Goal: Information Seeking & Learning: Learn about a topic

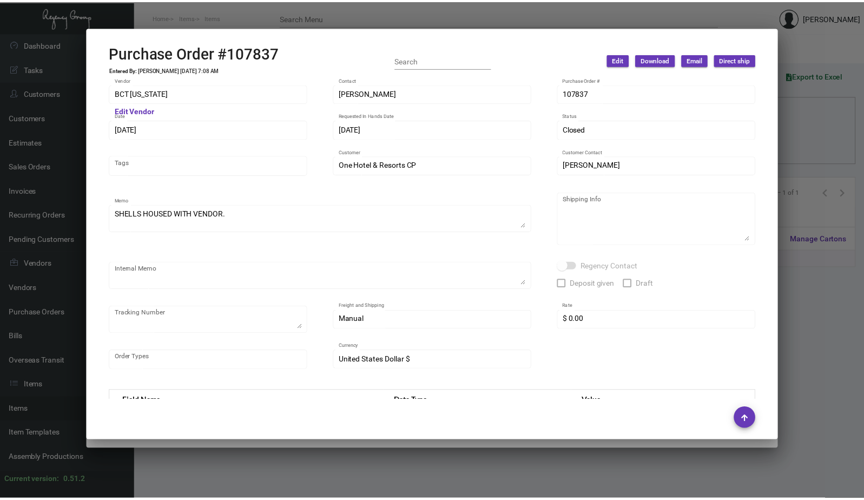
scroll to position [509, 0]
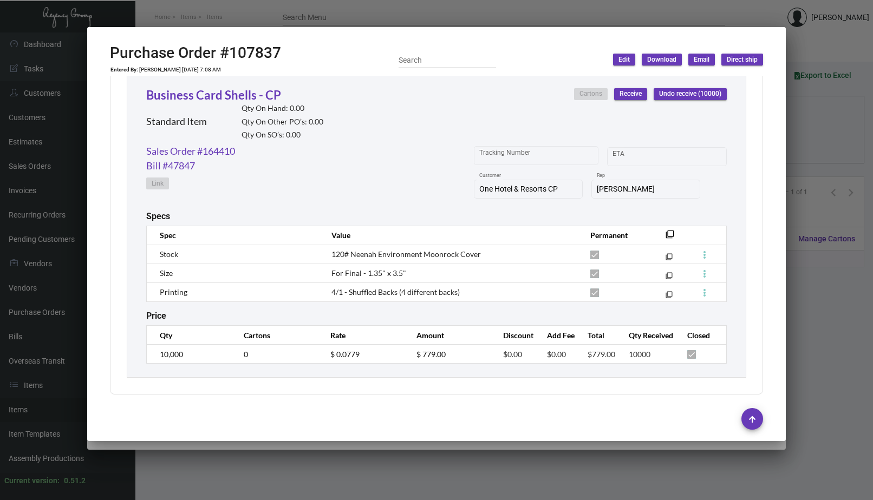
click at [248, 20] on div at bounding box center [436, 250] width 873 height 500
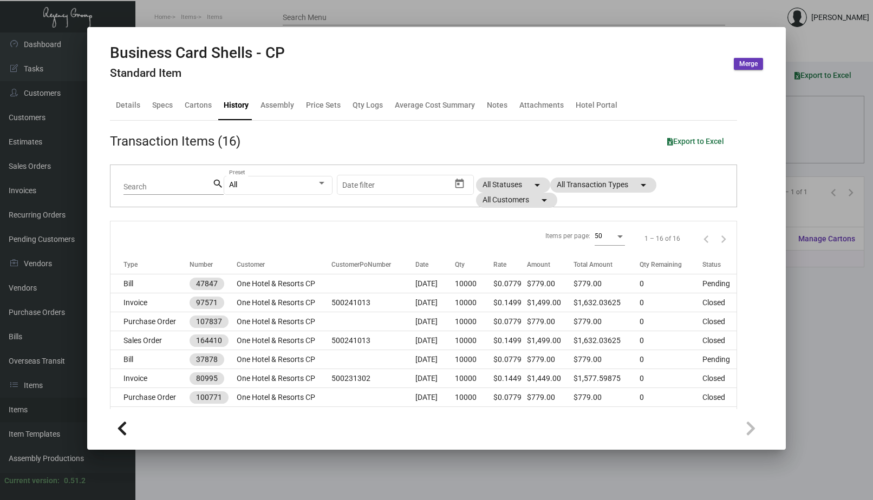
click at [205, 25] on div at bounding box center [436, 250] width 873 height 500
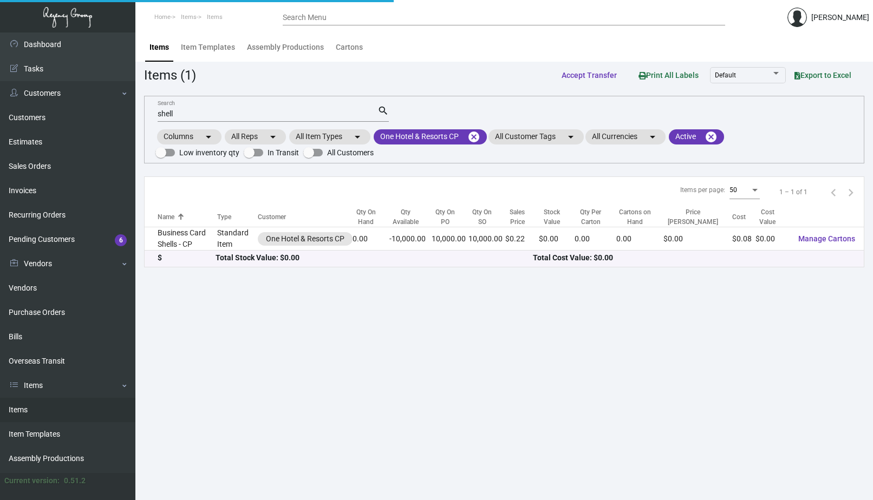
click at [205, 25] on ol "Home Items Items" at bounding box center [208, 18] width 147 height 28
click at [465, 136] on mat-chip "One Hotel & Resorts CP cancel" at bounding box center [429, 136] width 113 height 15
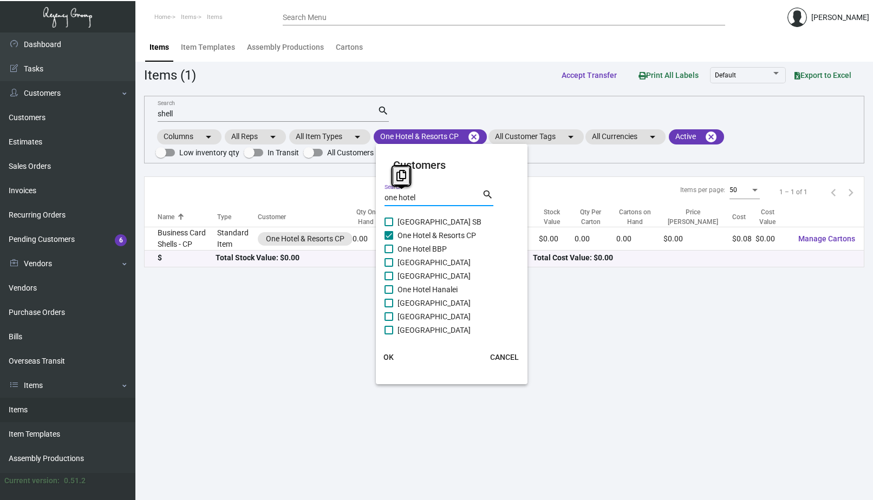
drag, startPoint x: 420, startPoint y: 198, endPoint x: 330, endPoint y: 186, distance: 91.2
click at [330, 186] on div "Customers one hotel Search search One Hotel & Resort SB One Hotel & Resorts [GE…" at bounding box center [436, 250] width 873 height 500
click at [470, 137] on div at bounding box center [436, 250] width 873 height 500
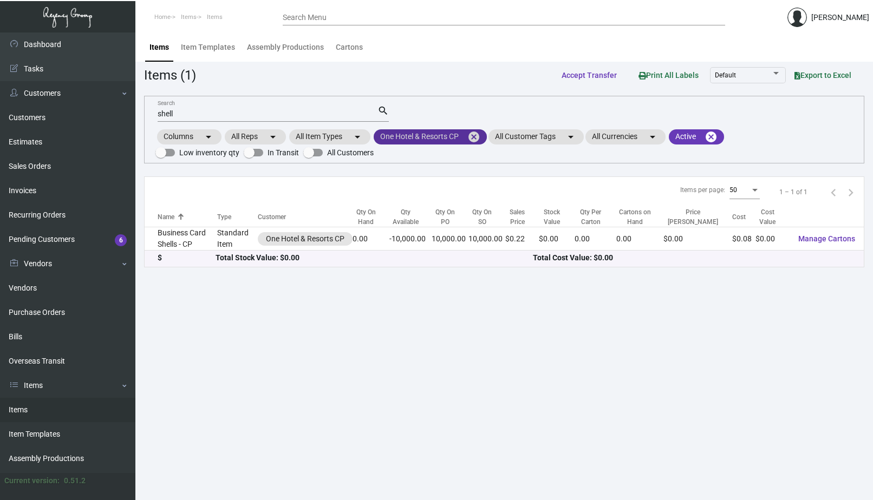
click at [474, 137] on mat-icon "cancel" at bounding box center [473, 136] width 13 height 13
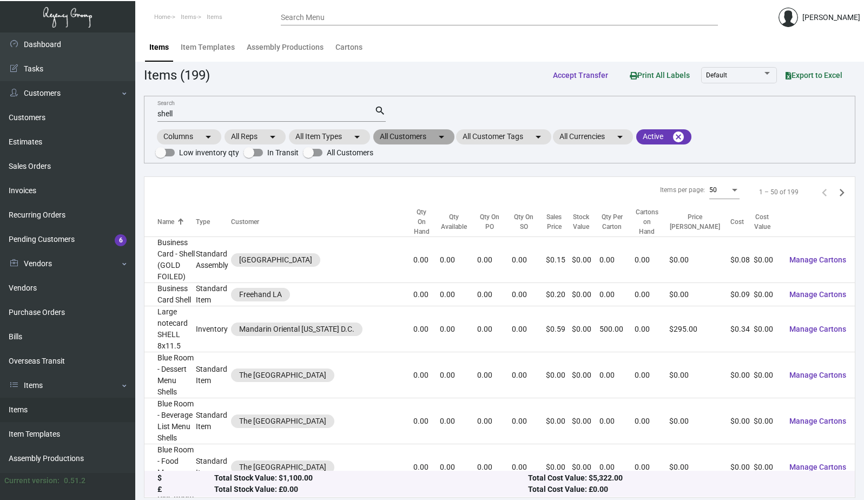
click at [424, 140] on mat-chip "All Customers arrow_drop_down" at bounding box center [413, 136] width 81 height 15
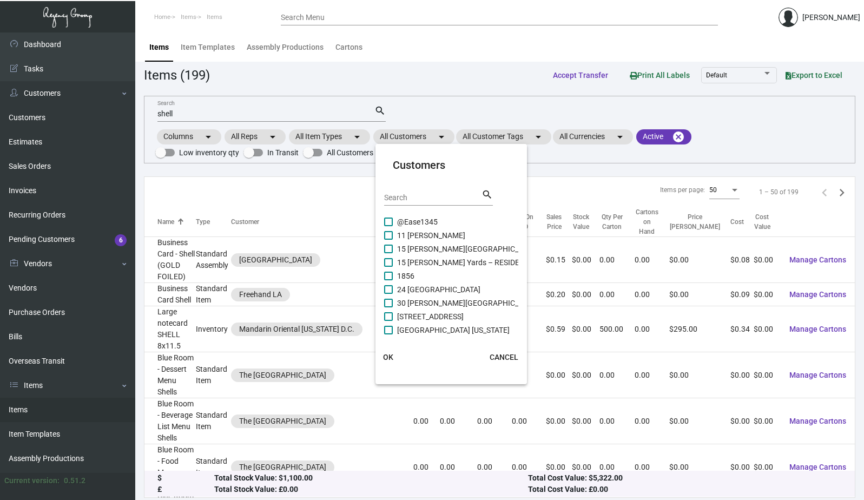
click at [418, 200] on input "Search" at bounding box center [432, 198] width 97 height 9
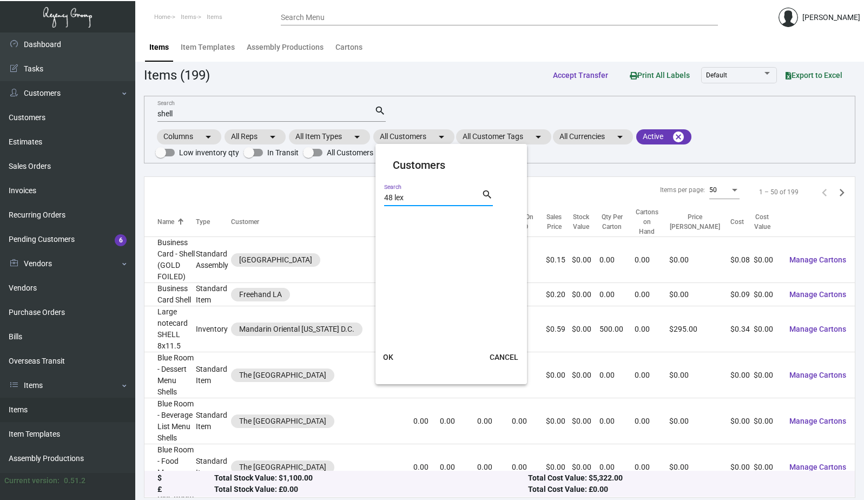
click at [394, 198] on input "48 lex" at bounding box center [432, 198] width 97 height 9
type input "48lex"
click at [401, 219] on span "48LEX [US_STATE]" at bounding box center [428, 221] width 62 height 13
click at [389, 226] on input "48LEX [US_STATE]" at bounding box center [388, 226] width 1 height 1
checkbox input "true"
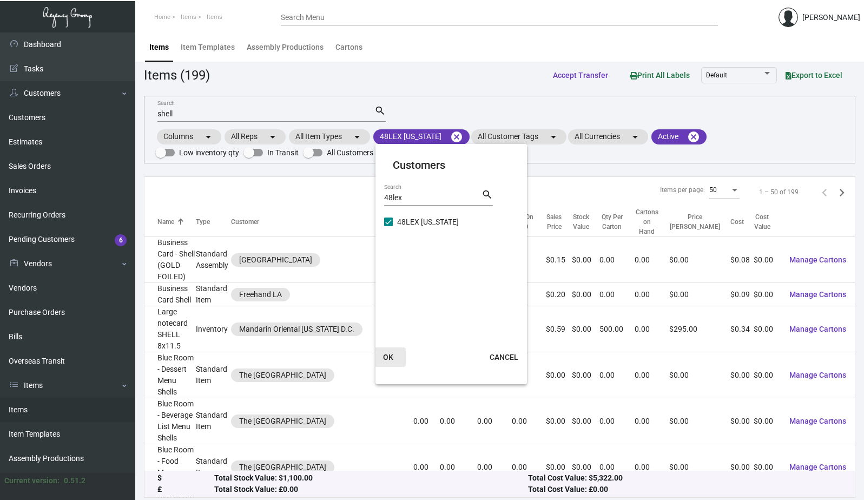
click at [390, 362] on button "OK" at bounding box center [388, 356] width 35 height 19
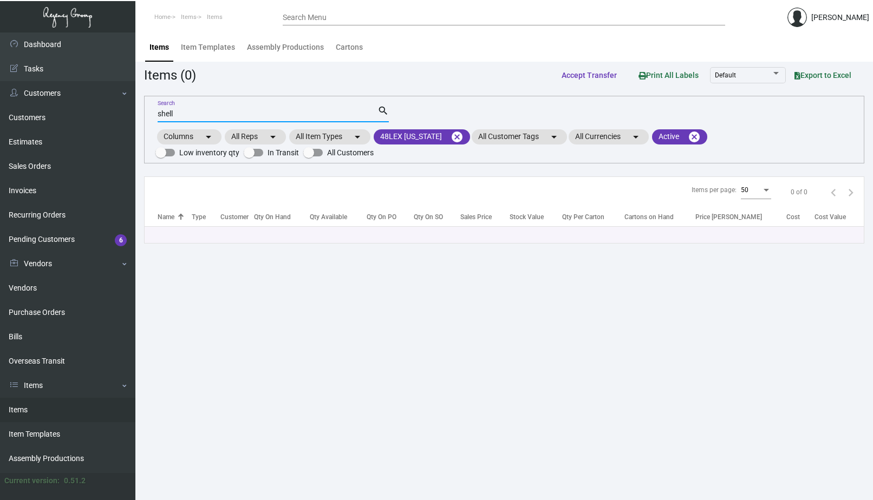
drag, startPoint x: 186, startPoint y: 113, endPoint x: 171, endPoint y: 116, distance: 15.0
click at [171, 116] on input "shell" at bounding box center [268, 114] width 220 height 9
type input "s"
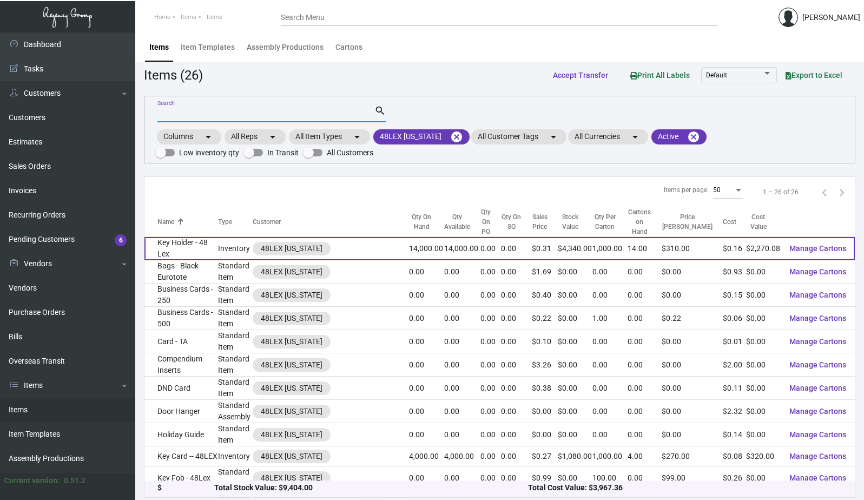
click at [215, 242] on td "Key Holder - 48 Lex" at bounding box center [182, 248] width 74 height 23
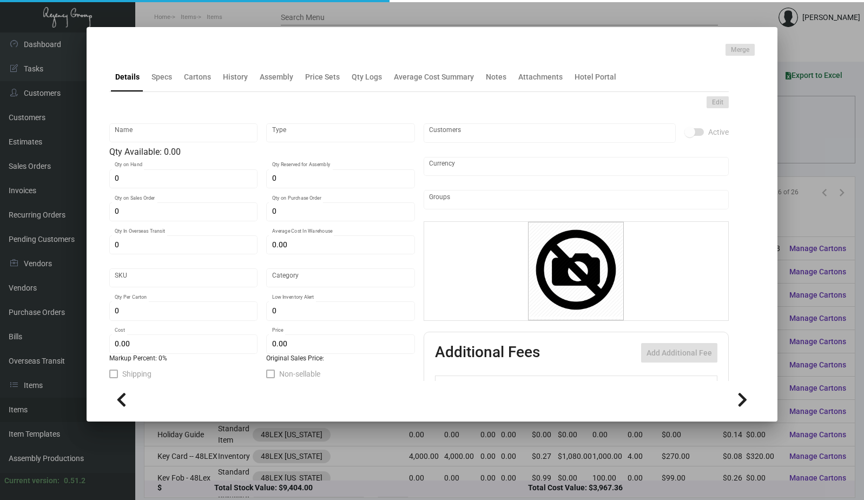
type input "Key Holder - 48 Lex"
type input "Inventory"
type input "14,000"
type input "$ 0.16072"
type input "Standard"
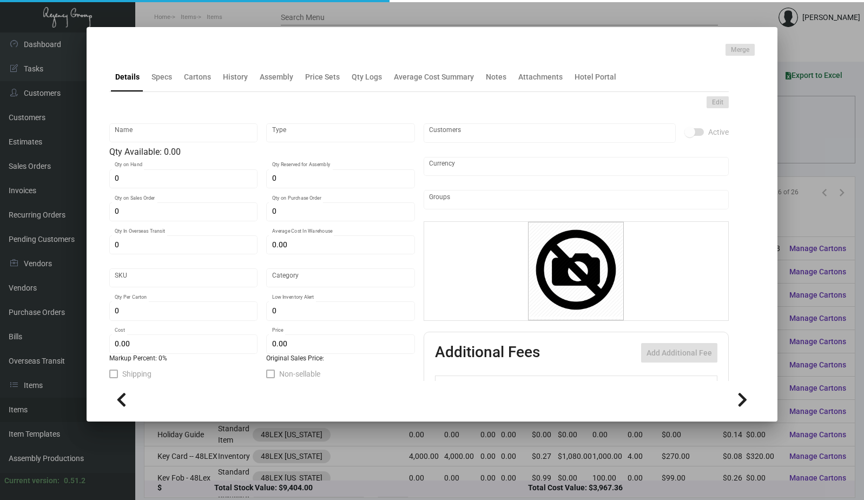
type input "1,000"
type input "$ 0.16215"
type input "$ 0.31"
checkbox input "true"
type input "United States Dollar $"
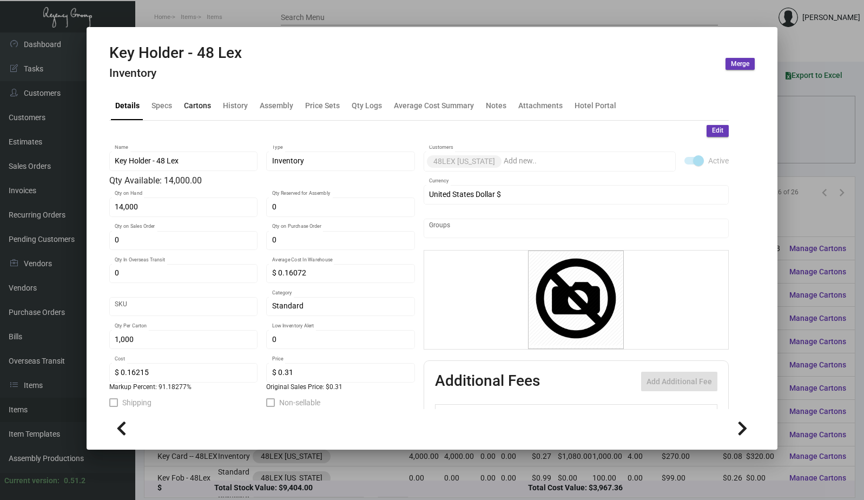
click at [189, 109] on div "Cartons" at bounding box center [197, 105] width 27 height 11
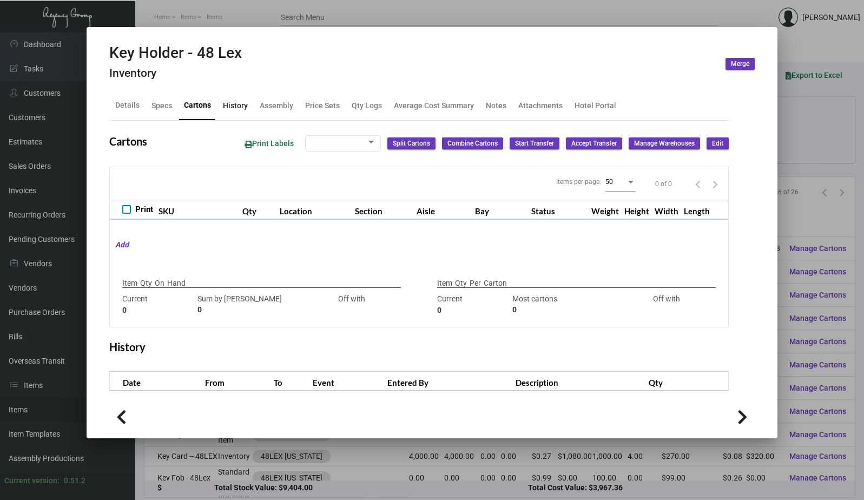
click at [236, 115] on div "History" at bounding box center [236, 106] width 34 height 26
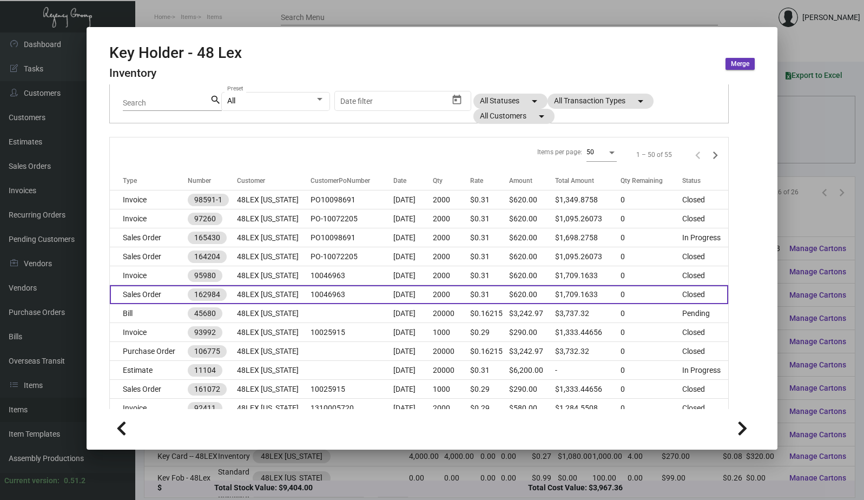
scroll to position [96, 0]
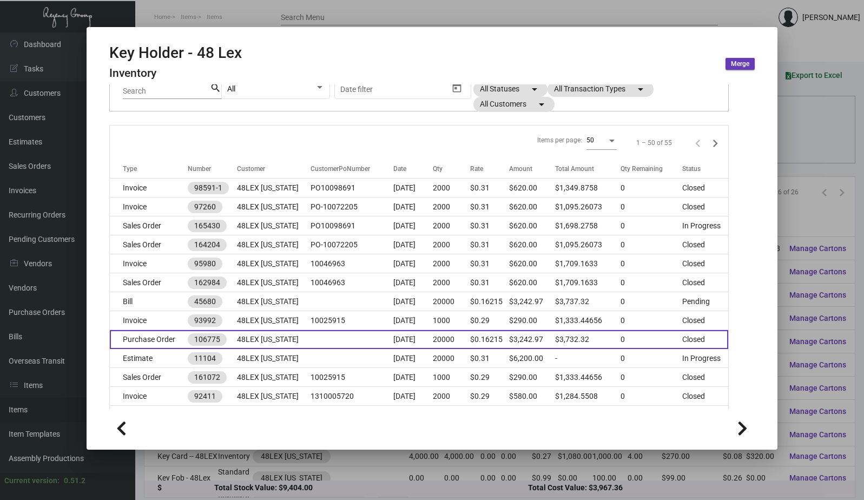
click at [155, 345] on td "Purchase Order" at bounding box center [149, 339] width 78 height 19
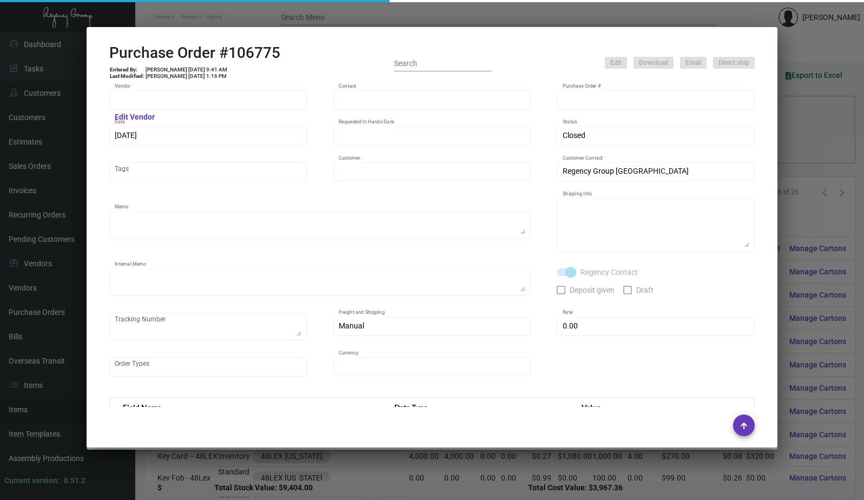
type input "Team Concept"
type input "[PERSON_NAME]"
type input "106775"
type input "[DATE]"
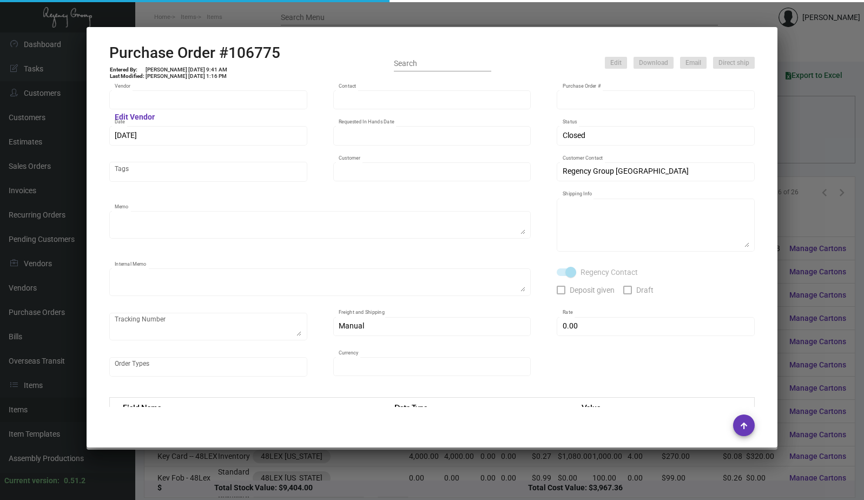
type input "48LEX [US_STATE]"
type textarea "PLEASE SEND PDF PROOFS TO OUR ART TEAM ; [EMAIL_ADDRESS][DOMAIN_NAME] WITH ME I…"
type textarea "Regency Group NJ - [PERSON_NAME] [STREET_ADDRESS]"
type textarea "8.14 - [PERSON_NAME]/[PERSON_NAME] requesting for update as this was requested …"
checkbox input "true"
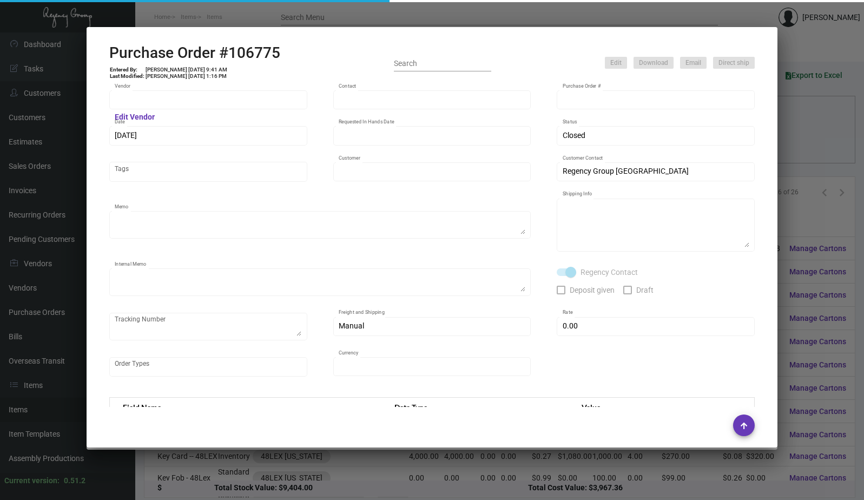
type input "$ 0.00"
type input "United States Dollar $"
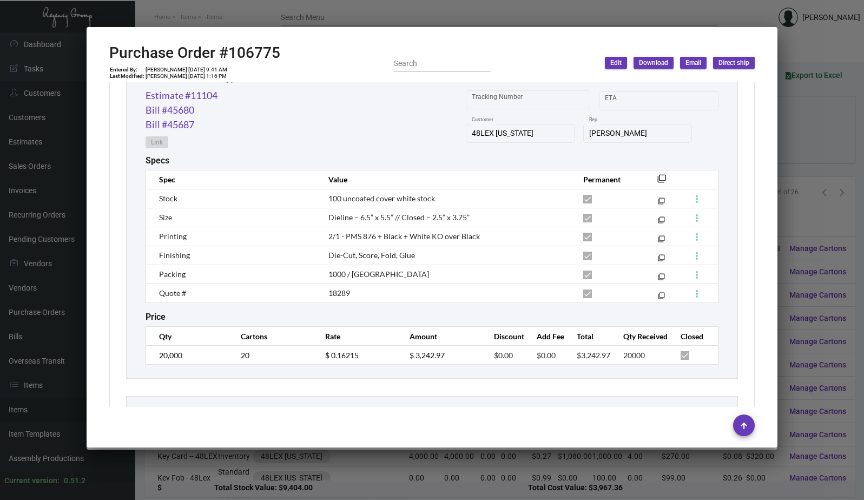
scroll to position [591, 0]
click at [206, 99] on link "Estimate #11104" at bounding box center [182, 97] width 72 height 15
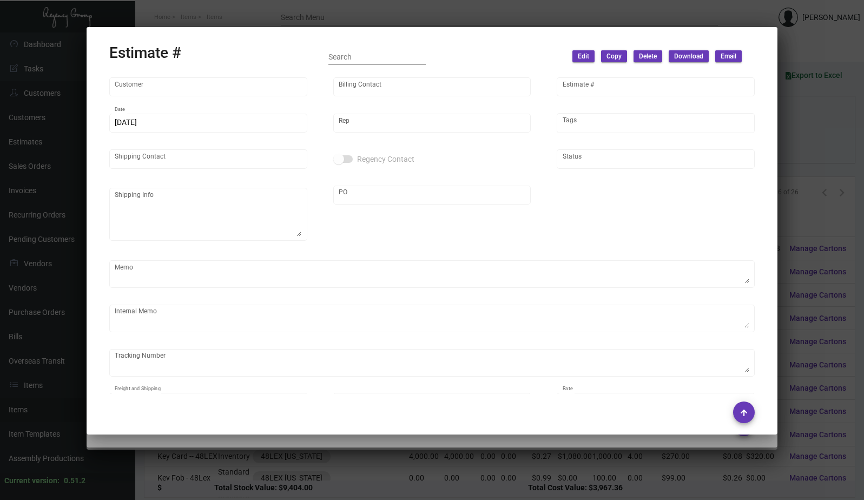
type input "48LEX [US_STATE]"
type input "Accounts Receivables"
type input "11104"
type input "[DATE]"
type input "[PERSON_NAME]"
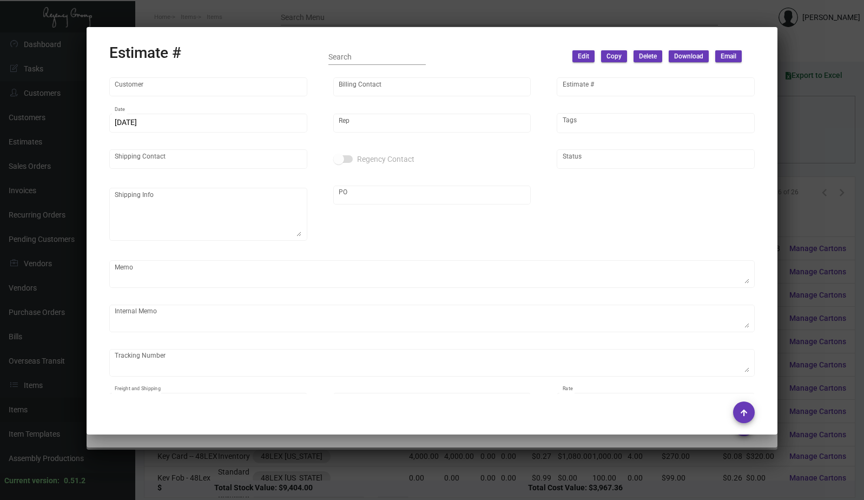
type input "United States Dollar $"
type input "$ 0.00"
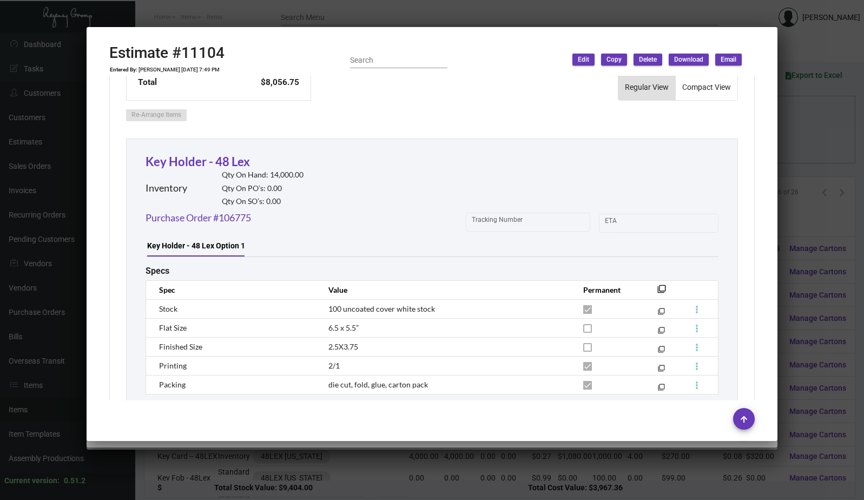
scroll to position [550, 0]
click at [209, 251] on div "Key Holder - 48 Lex Option 1" at bounding box center [196, 246] width 98 height 11
click at [305, 251] on div "Key Holder - 48 Lex Option 1" at bounding box center [433, 247] width 574 height 21
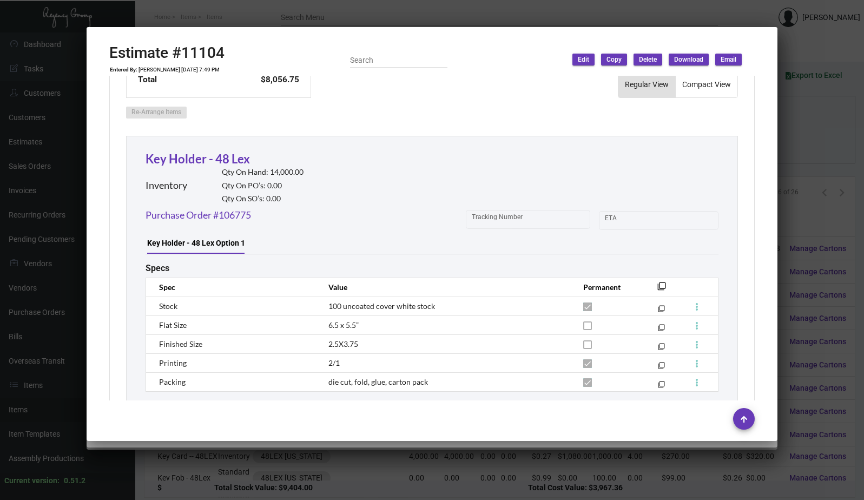
scroll to position [592, 0]
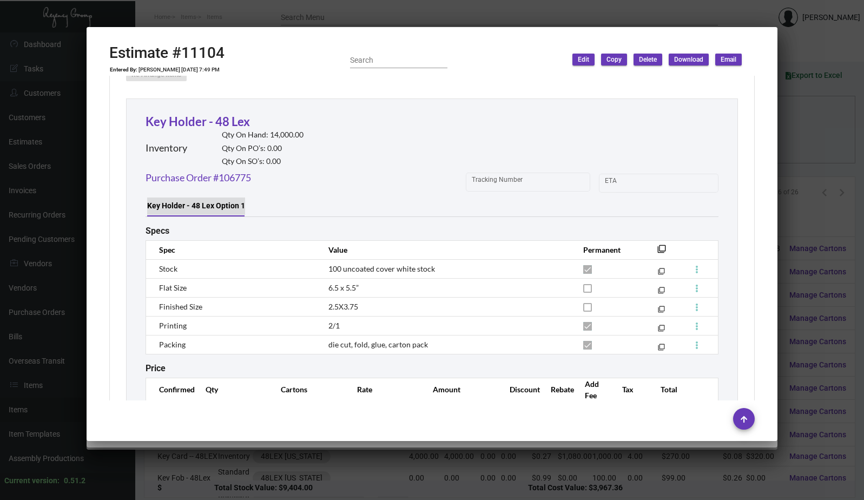
click at [193, 201] on div "Key Holder - 48 Lex Option 1" at bounding box center [196, 205] width 98 height 11
click at [238, 20] on div at bounding box center [432, 250] width 864 height 500
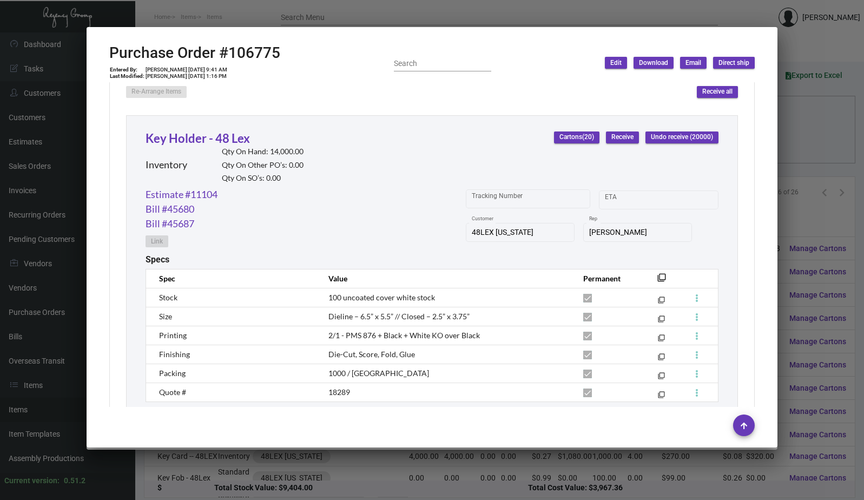
scroll to position [492, 0]
click at [211, 13] on div at bounding box center [432, 250] width 864 height 500
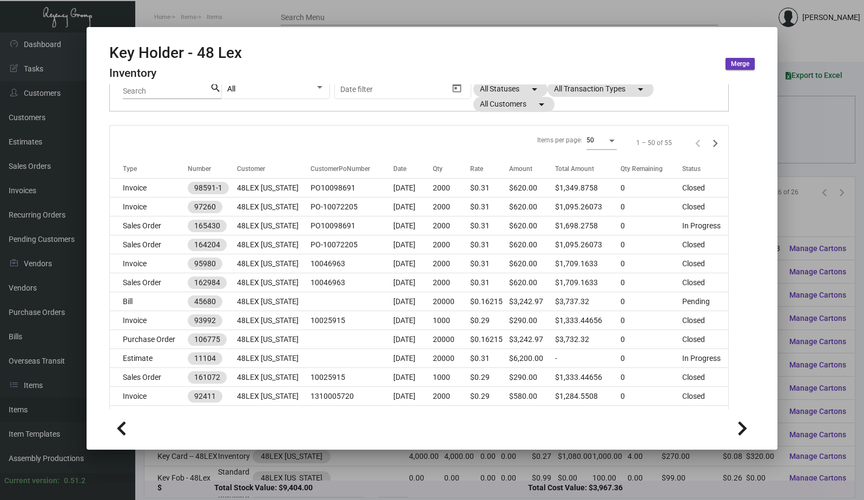
click at [192, 22] on div at bounding box center [432, 250] width 864 height 500
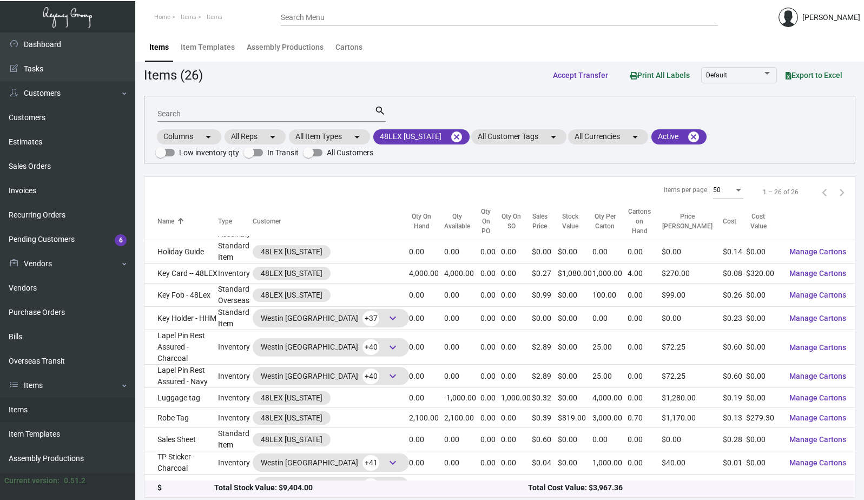
scroll to position [184, 0]
click at [274, 113] on input "Search" at bounding box center [266, 114] width 217 height 9
type input "key holder"
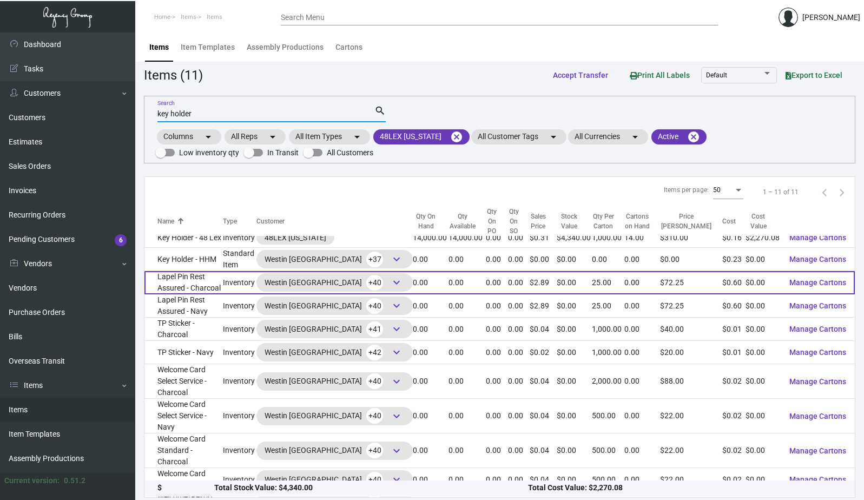
scroll to position [0, 0]
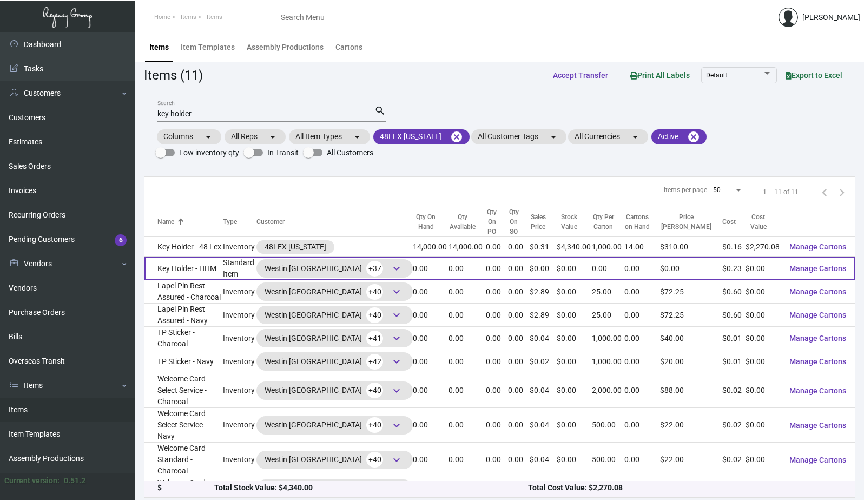
click at [217, 272] on td "Key Holder - HHM" at bounding box center [184, 268] width 78 height 23
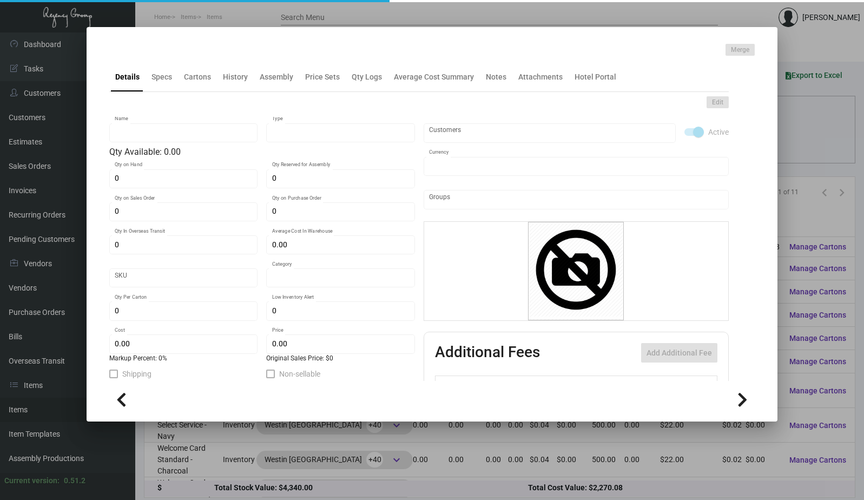
type input "Key Holder - HHM"
type input "Standard Item"
type input "$ 0.00"
type input "Standard"
type input "$ 0.2348"
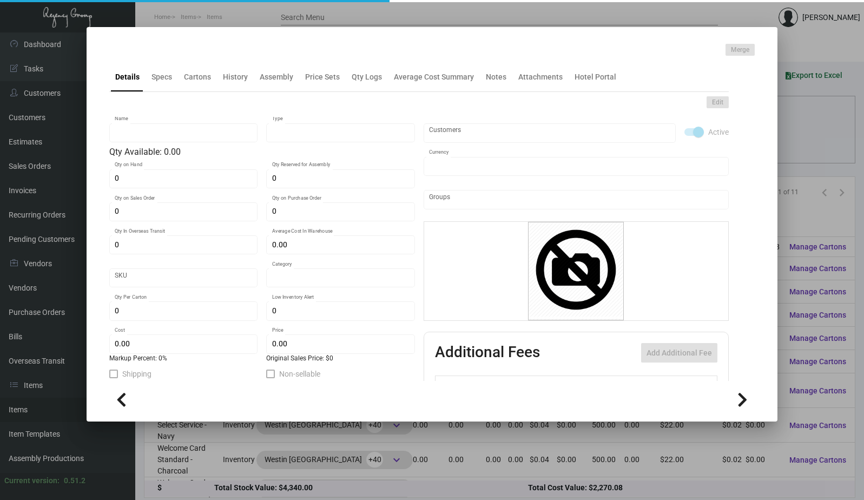
type input "$ 0.00"
checkbox input "true"
type input "United States Dollar $"
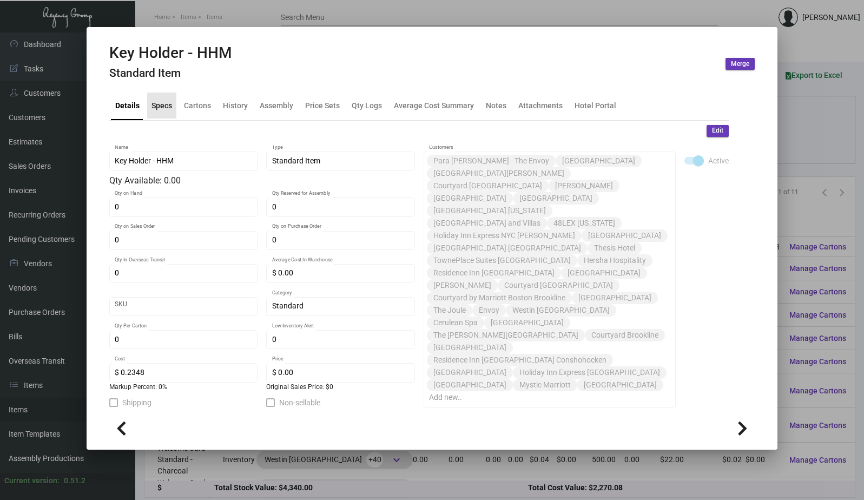
click at [156, 108] on div "Specs" at bounding box center [162, 105] width 21 height 11
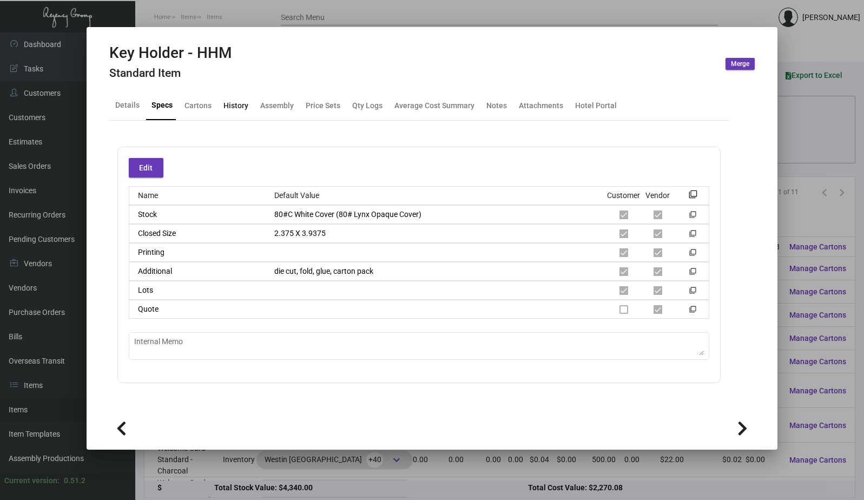
click at [232, 109] on div "History" at bounding box center [236, 105] width 25 height 11
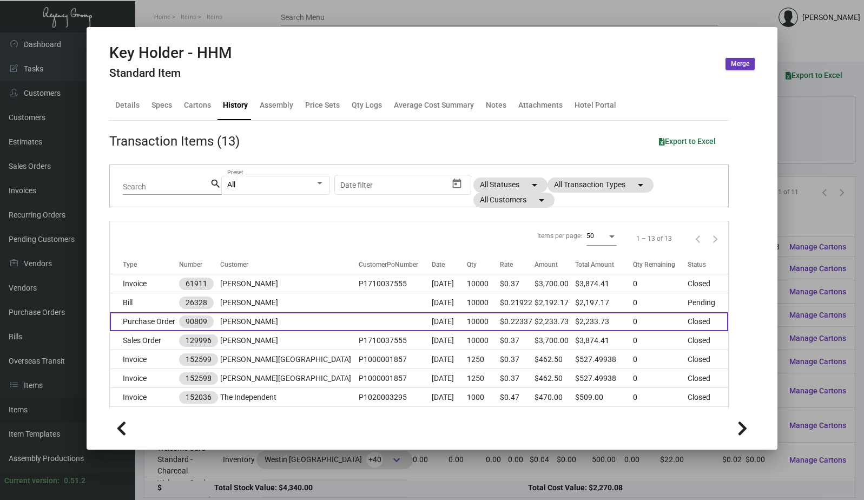
click at [156, 323] on td "Purchase Order" at bounding box center [144, 321] width 69 height 19
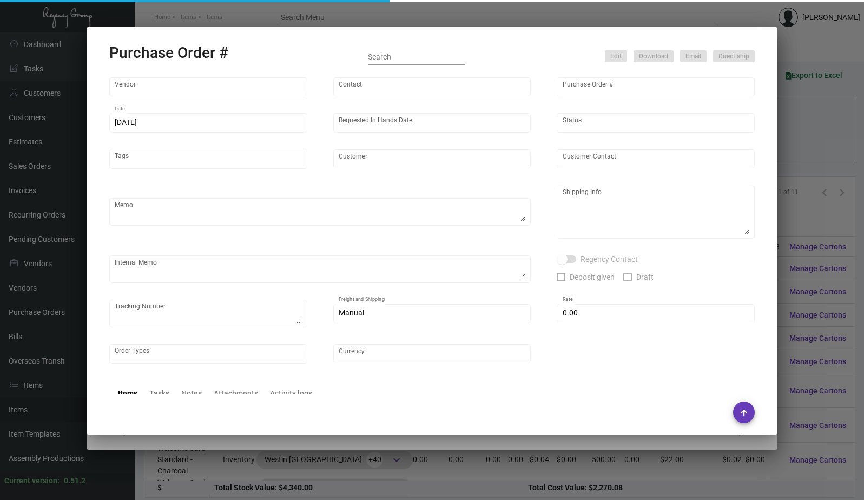
type input "Team Concept"
type input "[PERSON_NAME]"
type input "90809"
type input "[DATE]"
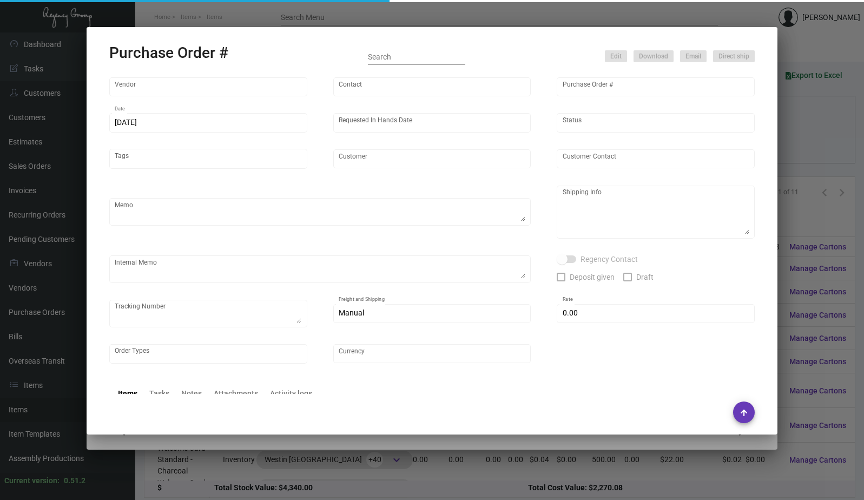
type input "[PERSON_NAME]"
type textarea "[PERSON_NAME] - [PERSON_NAME] [STREET_ADDRESS][PERSON_NAME]"
type input "$ 0.00"
type input "United States Dollar $"
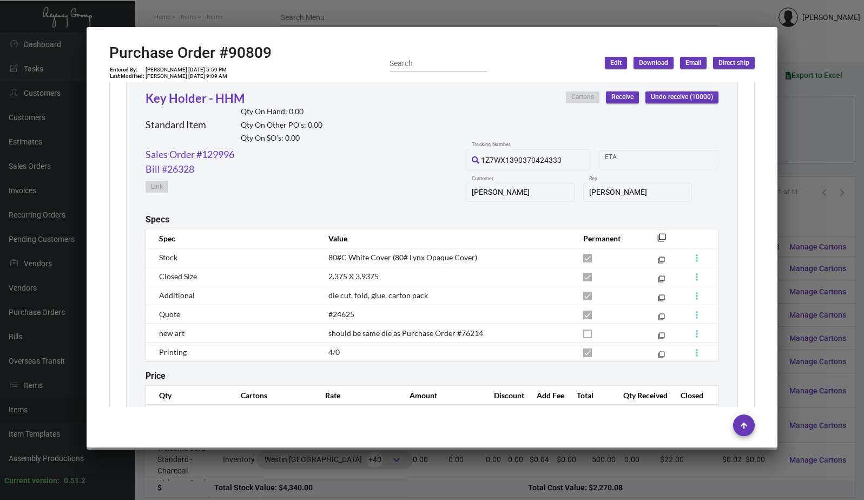
scroll to position [567, 0]
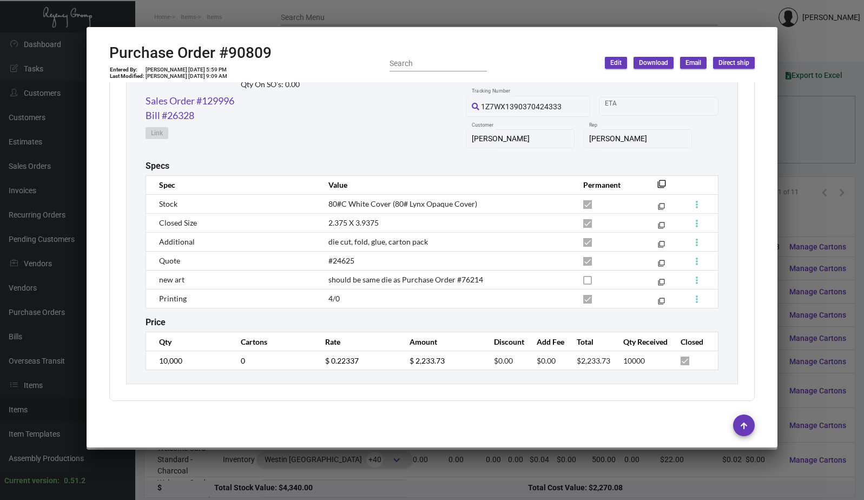
click at [226, 6] on div at bounding box center [432, 250] width 864 height 500
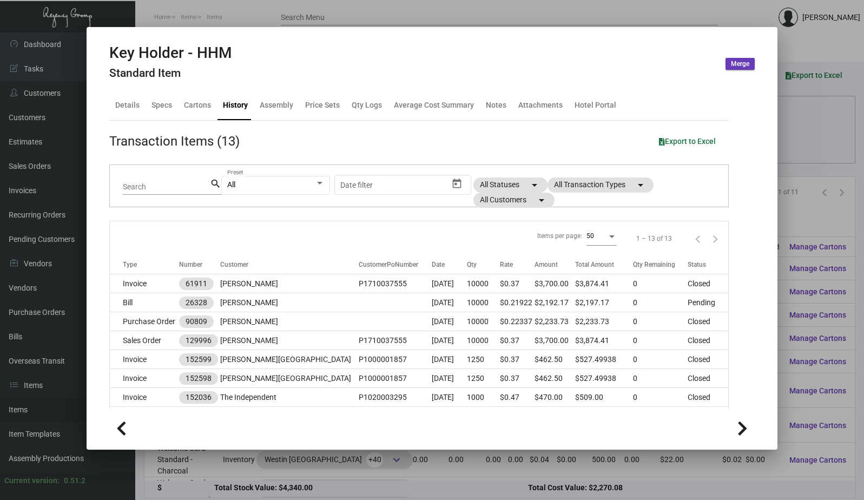
click at [193, 18] on div at bounding box center [432, 250] width 864 height 500
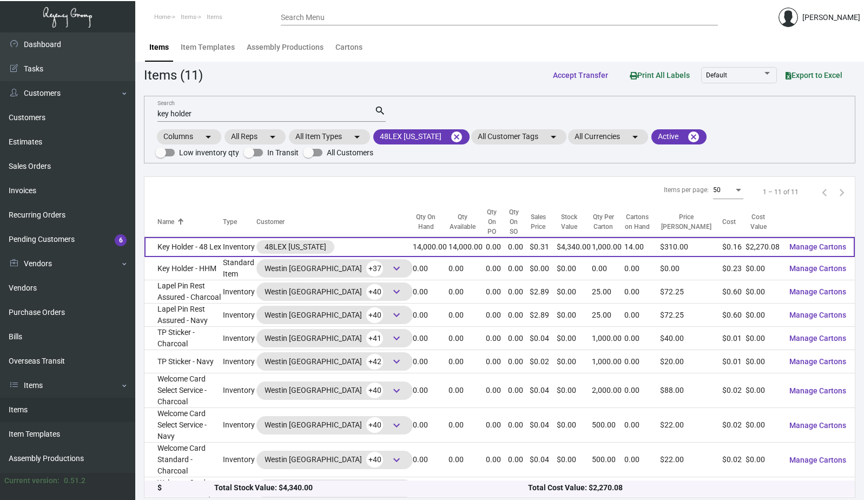
click at [203, 247] on td "Key Holder - 48 Lex" at bounding box center [184, 247] width 78 height 20
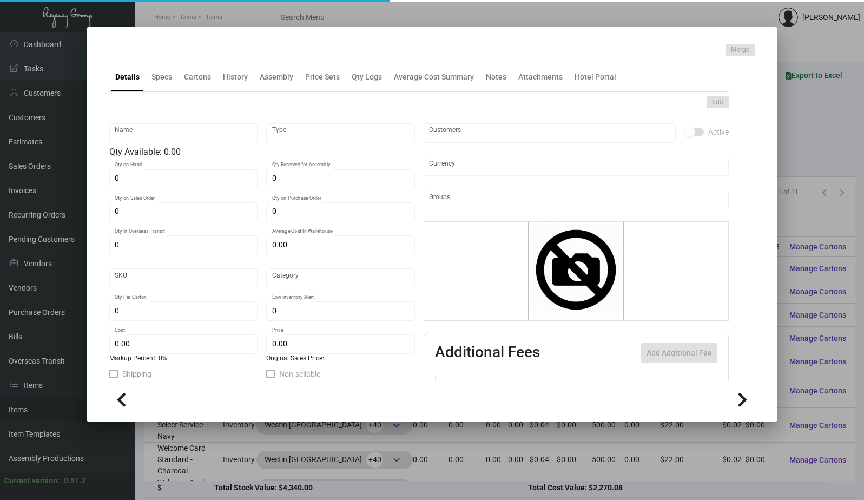
type input "Key Holder - 48 Lex"
type input "Inventory"
type input "14,000"
type input "$ 0.16072"
type input "Standard"
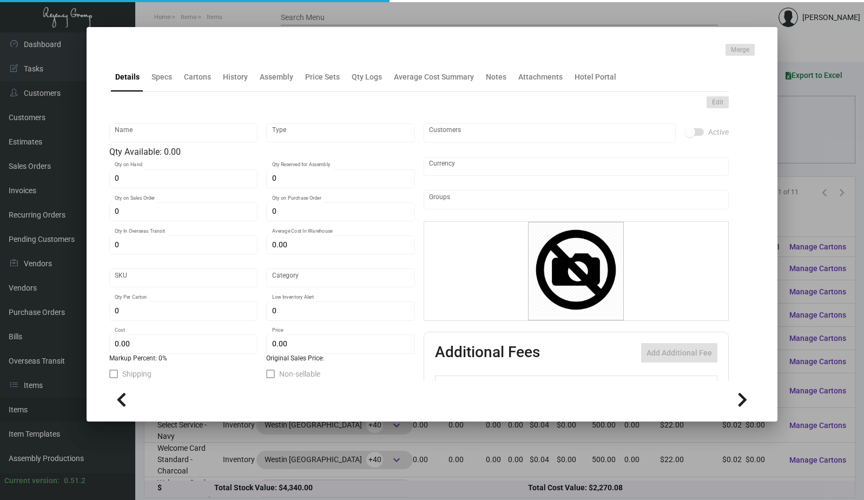
type input "1,000"
type input "$ 0.16215"
type input "$ 0.31"
checkbox input "true"
type input "United States Dollar $"
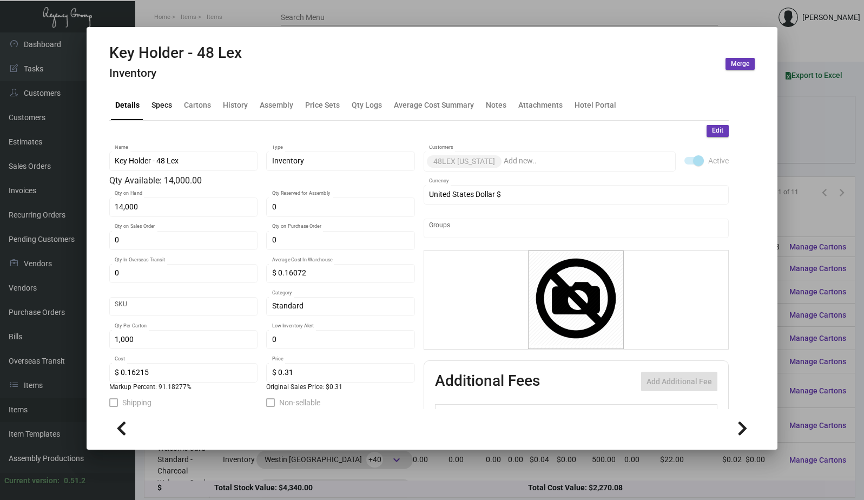
click at [160, 111] on div "Specs" at bounding box center [161, 106] width 29 height 26
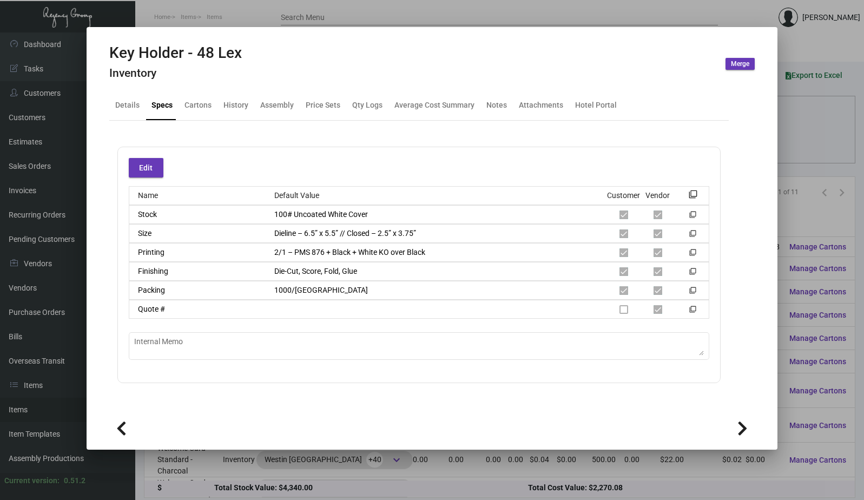
click at [258, 9] on div at bounding box center [432, 250] width 864 height 500
